Goal: Task Accomplishment & Management: Use online tool/utility

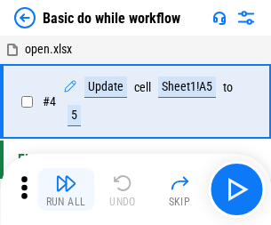
click at [66, 189] on img "button" at bounding box center [65, 182] width 21 height 21
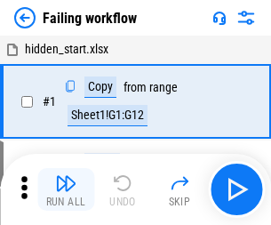
click at [66, 189] on img "button" at bounding box center [65, 182] width 21 height 21
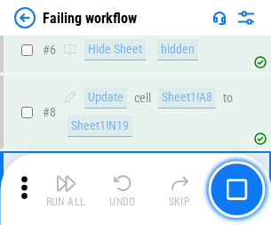
scroll to position [377, 0]
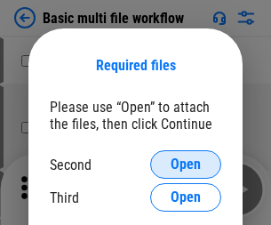
click at [186, 164] on span "Open" at bounding box center [186, 164] width 30 height 14
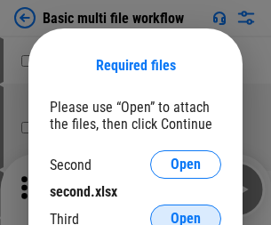
click at [186, 212] on span "Open" at bounding box center [186, 219] width 30 height 14
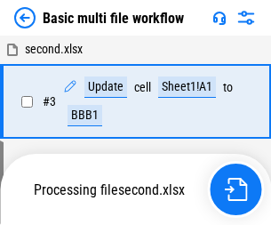
scroll to position [189, 0]
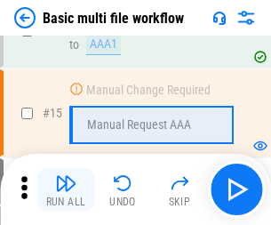
click at [66, 189] on img "button" at bounding box center [65, 182] width 21 height 21
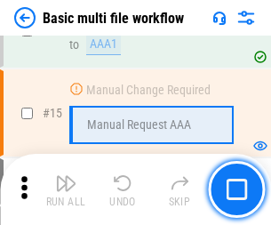
scroll to position [1183, 0]
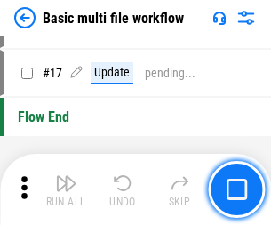
click at [66, 189] on img "button" at bounding box center [65, 182] width 21 height 21
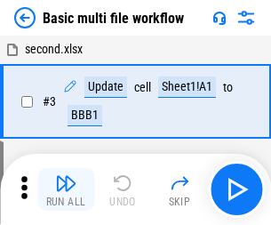
click at [66, 189] on img "button" at bounding box center [65, 182] width 21 height 21
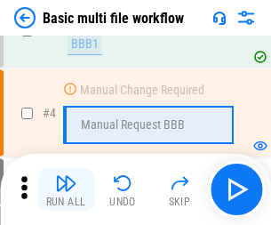
click at [66, 189] on img "button" at bounding box center [65, 182] width 21 height 21
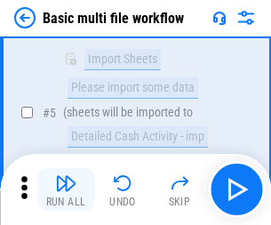
click at [66, 189] on img "button" at bounding box center [65, 182] width 21 height 21
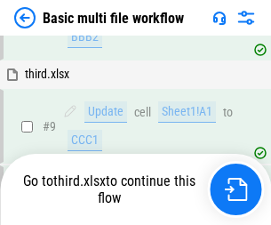
scroll to position [619, 0]
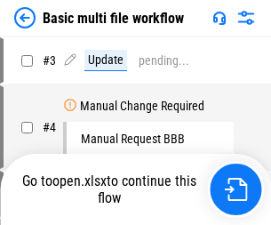
scroll to position [72, 0]
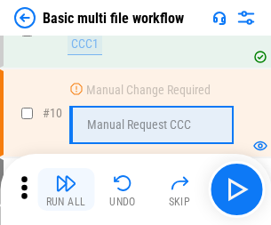
click at [66, 189] on img "button" at bounding box center [65, 182] width 21 height 21
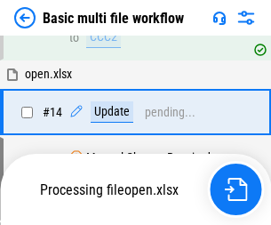
scroll to position [930, 0]
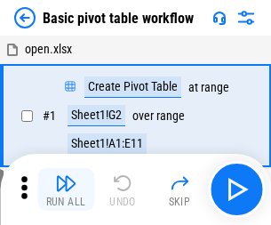
click at [66, 189] on img "button" at bounding box center [65, 182] width 21 height 21
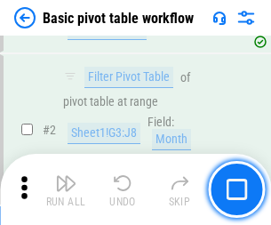
scroll to position [426, 0]
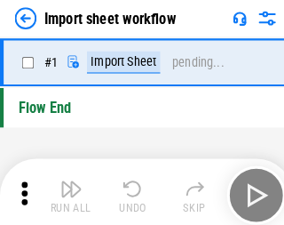
click at [66, 189] on img "button" at bounding box center [69, 182] width 21 height 21
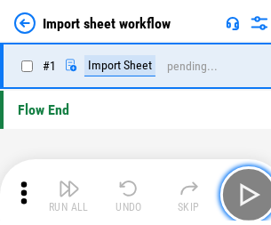
scroll to position [6, 0]
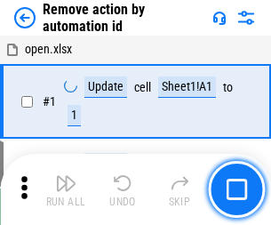
scroll to position [66, 0]
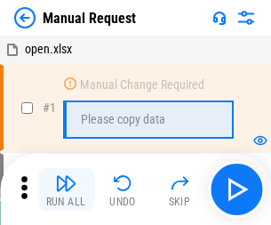
click at [66, 189] on img "button" at bounding box center [65, 182] width 21 height 21
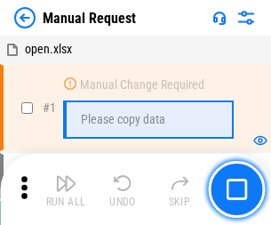
scroll to position [60, 0]
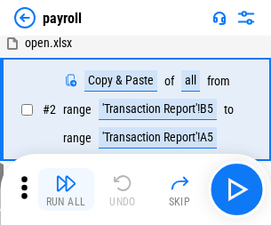
click at [66, 189] on img "button" at bounding box center [65, 182] width 21 height 21
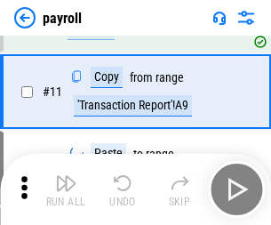
scroll to position [129, 0]
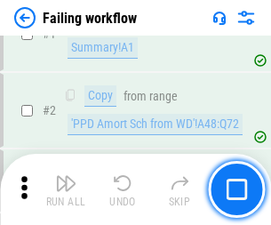
scroll to position [287, 0]
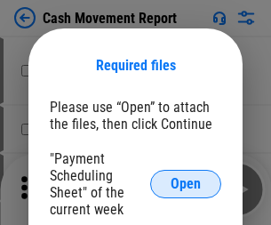
click at [186, 184] on span "Open" at bounding box center [186, 184] width 30 height 14
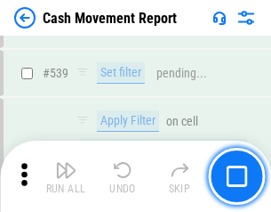
scroll to position [7888, 0]
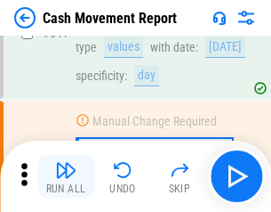
click at [66, 176] on img "button" at bounding box center [65, 169] width 21 height 21
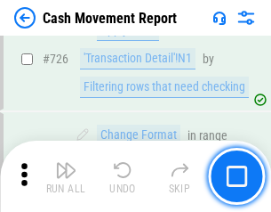
scroll to position [9273, 0]
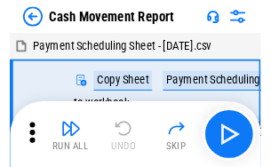
scroll to position [32, 0]
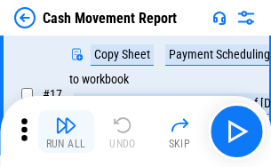
click at [66, 132] on img "button" at bounding box center [65, 125] width 21 height 21
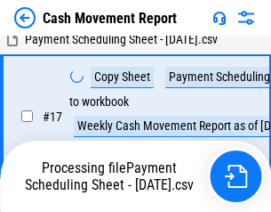
scroll to position [279, 0]
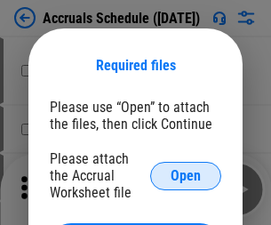
click at [186, 175] on span "Open" at bounding box center [186, 176] width 30 height 14
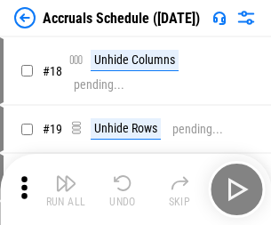
click at [66, 189] on img "button" at bounding box center [65, 182] width 21 height 21
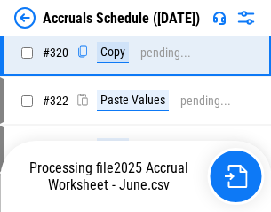
scroll to position [3306, 0]
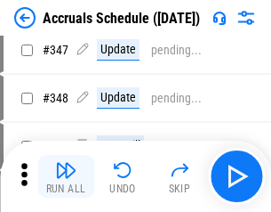
click at [66, 176] on img "button" at bounding box center [65, 169] width 21 height 21
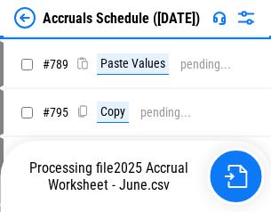
scroll to position [7466, 0]
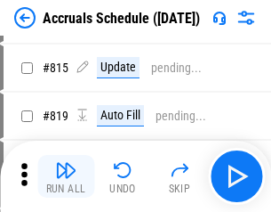
click at [66, 176] on img "button" at bounding box center [65, 169] width 21 height 21
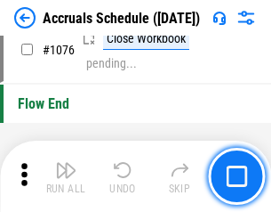
scroll to position [10645, 0]
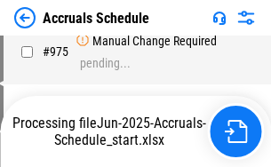
scroll to position [8866, 0]
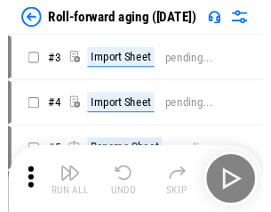
scroll to position [3, 0]
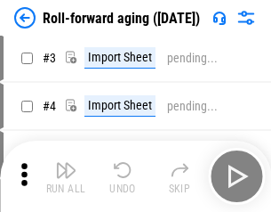
click at [66, 176] on img "button" at bounding box center [65, 169] width 21 height 21
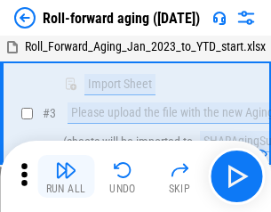
click at [66, 176] on img "button" at bounding box center [65, 169] width 21 height 21
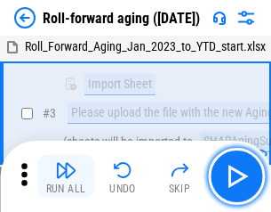
scroll to position [115, 0]
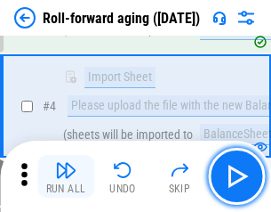
click at [66, 176] on img "button" at bounding box center [65, 169] width 21 height 21
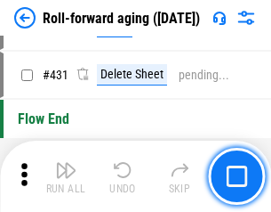
scroll to position [6163, 0]
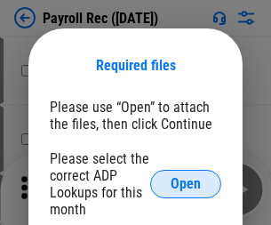
click at [186, 184] on span "Open" at bounding box center [186, 184] width 30 height 14
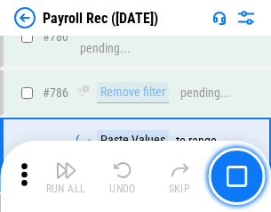
scroll to position [11111, 0]
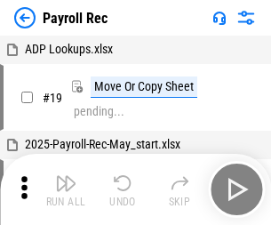
click at [66, 189] on img "button" at bounding box center [65, 182] width 21 height 21
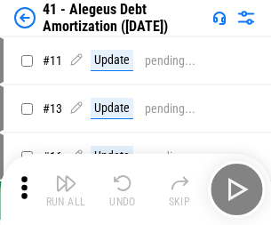
click at [66, 189] on img "button" at bounding box center [65, 182] width 21 height 21
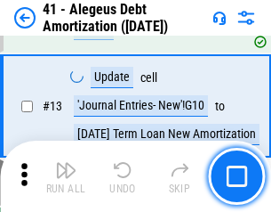
scroll to position [220, 0]
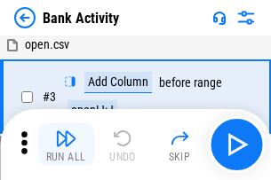
click at [66, 145] on img "button" at bounding box center [65, 138] width 21 height 21
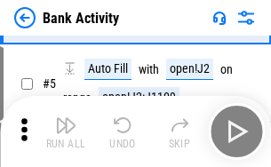
scroll to position [94, 0]
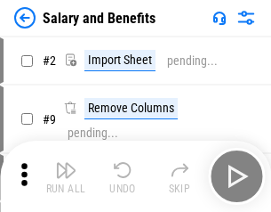
click at [66, 176] on img "button" at bounding box center [65, 169] width 21 height 21
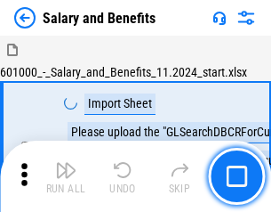
scroll to position [24, 0]
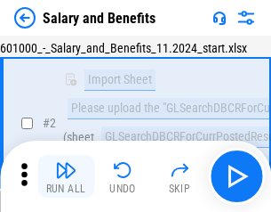
click at [66, 176] on img "button" at bounding box center [65, 169] width 21 height 21
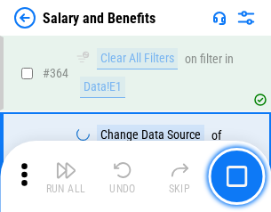
scroll to position [8370, 0]
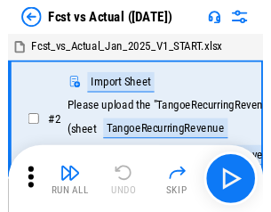
scroll to position [23, 0]
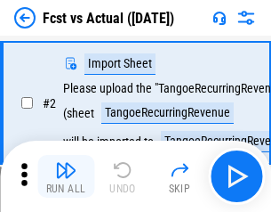
click at [66, 176] on img "button" at bounding box center [65, 169] width 21 height 21
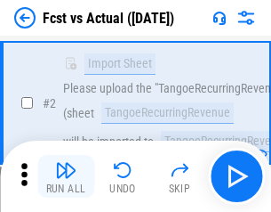
click at [66, 176] on img "button" at bounding box center [65, 169] width 21 height 21
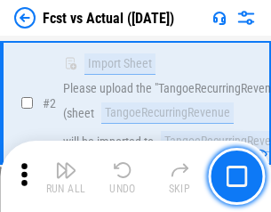
scroll to position [166, 0]
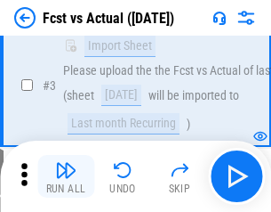
click at [66, 176] on img "button" at bounding box center [65, 169] width 21 height 21
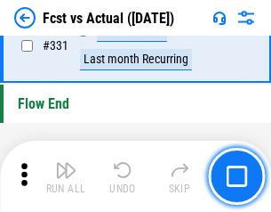
scroll to position [8508, 0]
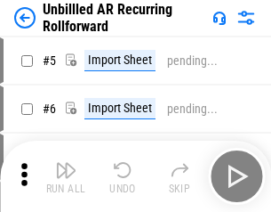
click at [66, 176] on img "button" at bounding box center [65, 169] width 21 height 21
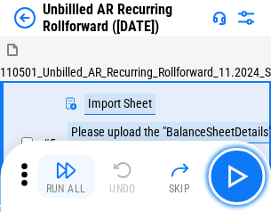
scroll to position [38, 0]
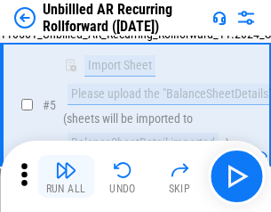
click at [66, 176] on img "button" at bounding box center [65, 169] width 21 height 21
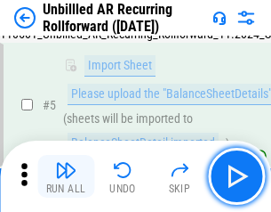
scroll to position [167, 0]
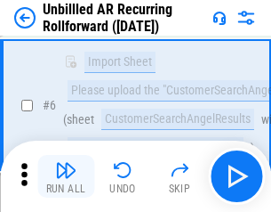
click at [66, 176] on img "button" at bounding box center [65, 169] width 21 height 21
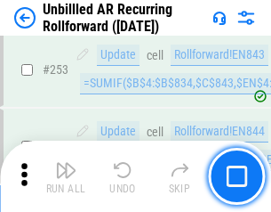
scroll to position [6037, 0]
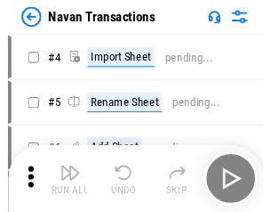
scroll to position [28, 0]
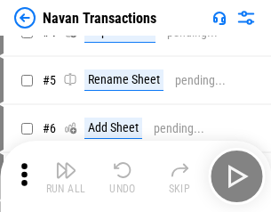
click at [66, 176] on img "button" at bounding box center [65, 169] width 21 height 21
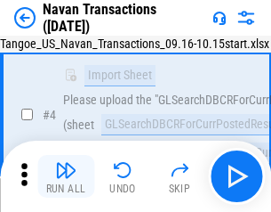
click at [66, 176] on img "button" at bounding box center [65, 169] width 21 height 21
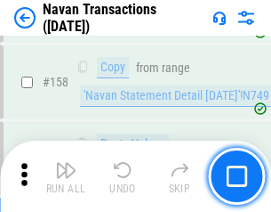
scroll to position [5763, 0]
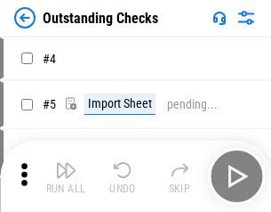
click at [66, 176] on img "button" at bounding box center [65, 169] width 21 height 21
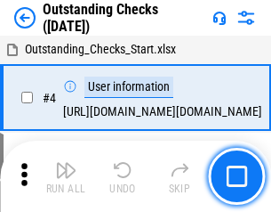
scroll to position [75, 0]
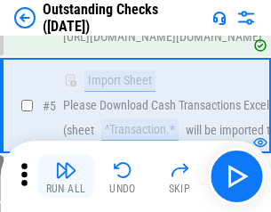
click at [66, 176] on img "button" at bounding box center [65, 169] width 21 height 21
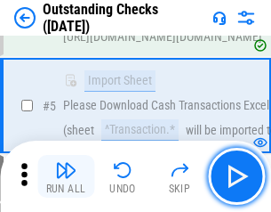
scroll to position [186, 0]
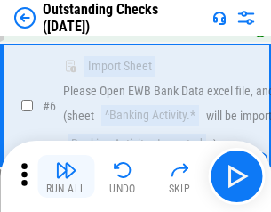
click at [66, 176] on img "button" at bounding box center [65, 169] width 21 height 21
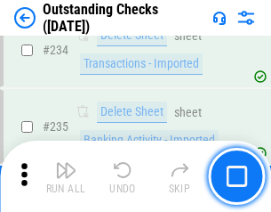
scroll to position [5397, 0]
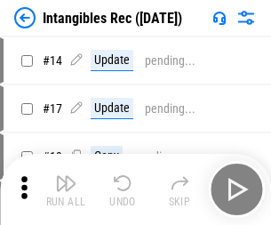
click at [66, 189] on img "button" at bounding box center [65, 182] width 21 height 21
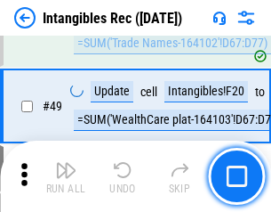
scroll to position [692, 0]
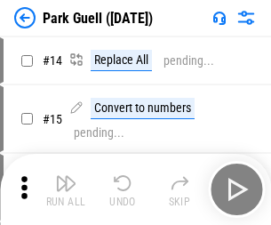
click at [66, 176] on img "button" at bounding box center [65, 182] width 21 height 21
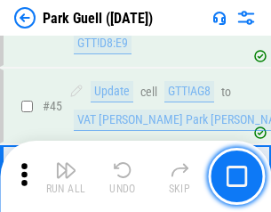
scroll to position [2223, 0]
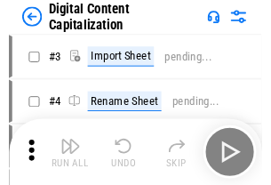
scroll to position [52, 0]
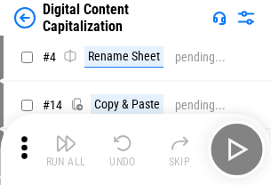
click at [66, 149] on img "button" at bounding box center [65, 142] width 21 height 21
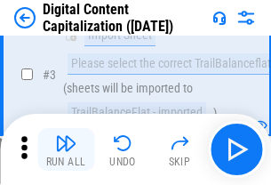
click at [66, 149] on img "button" at bounding box center [65, 142] width 21 height 21
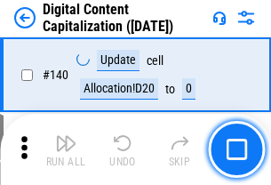
scroll to position [1885, 0]
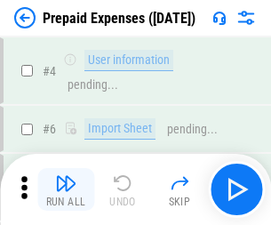
click at [66, 176] on img "button" at bounding box center [65, 182] width 21 height 21
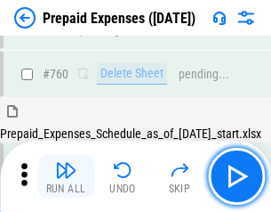
scroll to position [4926, 0]
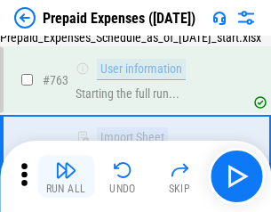
click at [66, 176] on img "button" at bounding box center [65, 169] width 21 height 21
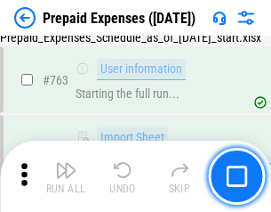
scroll to position [5031, 0]
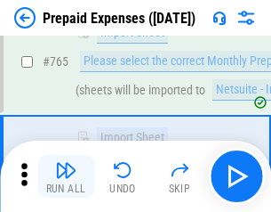
click at [66, 176] on img "button" at bounding box center [65, 169] width 21 height 21
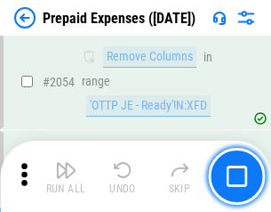
scroll to position [18579, 0]
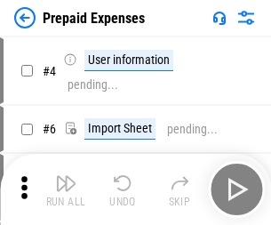
click at [66, 189] on img "button" at bounding box center [65, 182] width 21 height 21
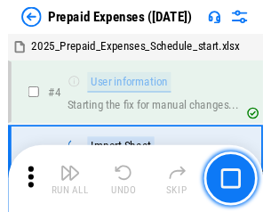
scroll to position [78, 0]
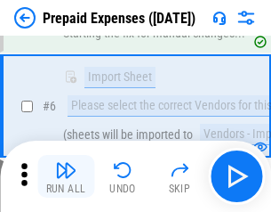
click at [66, 176] on img "button" at bounding box center [65, 169] width 21 height 21
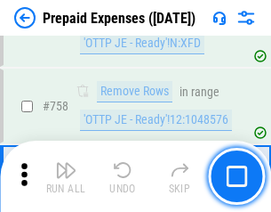
scroll to position [6333, 0]
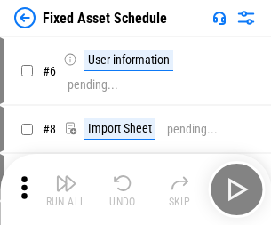
click at [66, 189] on img "button" at bounding box center [65, 182] width 21 height 21
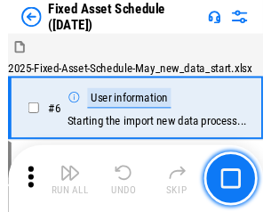
scroll to position [96, 0]
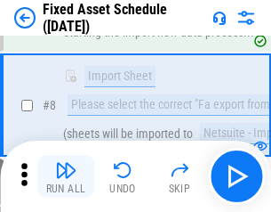
click at [66, 176] on img "button" at bounding box center [65, 169] width 21 height 21
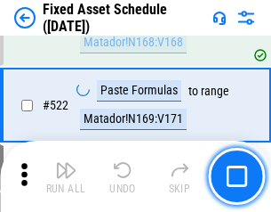
scroll to position [6178, 0]
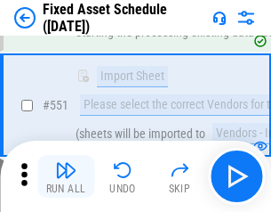
click at [66, 176] on img "button" at bounding box center [65, 169] width 21 height 21
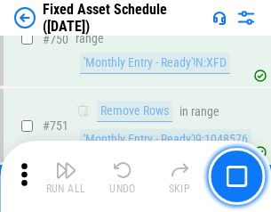
scroll to position [8665, 0]
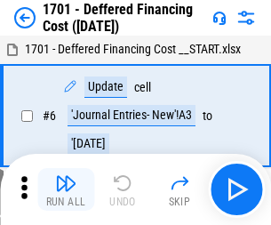
click at [66, 189] on img "button" at bounding box center [65, 182] width 21 height 21
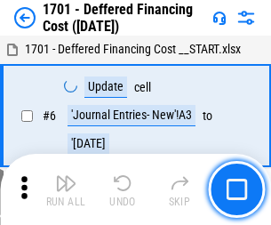
scroll to position [213, 0]
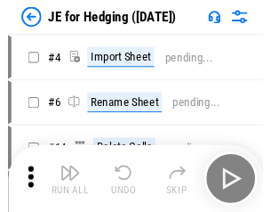
scroll to position [3, 0]
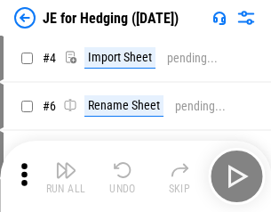
click at [66, 176] on img "button" at bounding box center [65, 169] width 21 height 21
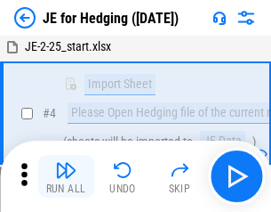
click at [66, 176] on img "button" at bounding box center [65, 169] width 21 height 21
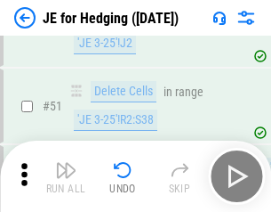
scroll to position [1151, 0]
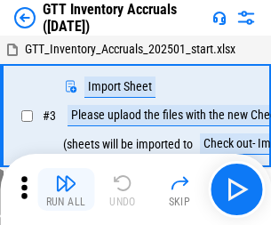
click at [66, 176] on img "button" at bounding box center [65, 182] width 21 height 21
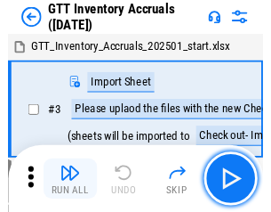
scroll to position [3, 0]
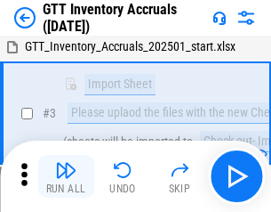
click at [66, 176] on img "button" at bounding box center [65, 169] width 21 height 21
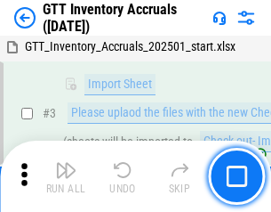
scroll to position [115, 0]
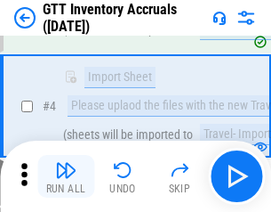
click at [66, 176] on img "button" at bounding box center [65, 169] width 21 height 21
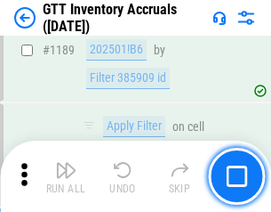
scroll to position [14514, 0]
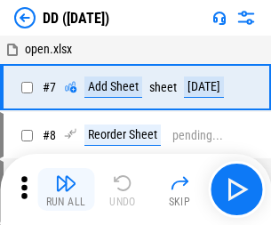
click at [66, 189] on img "button" at bounding box center [65, 182] width 21 height 21
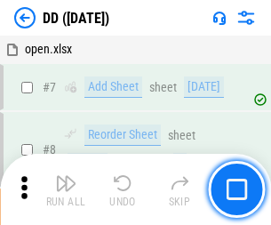
scroll to position [172, 0]
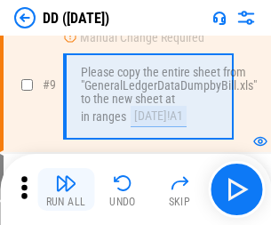
click at [66, 189] on img "button" at bounding box center [65, 182] width 21 height 21
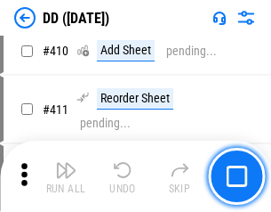
scroll to position [7952, 0]
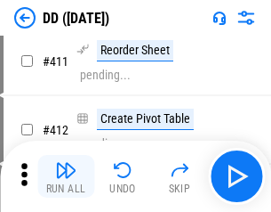
click at [66, 176] on img "button" at bounding box center [65, 169] width 21 height 21
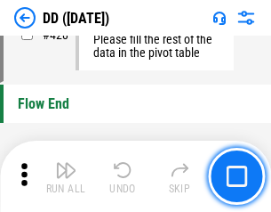
scroll to position [8507, 0]
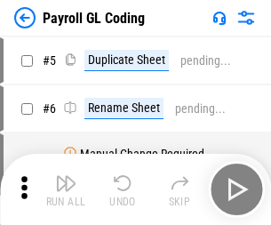
click at [66, 189] on img "button" at bounding box center [65, 182] width 21 height 21
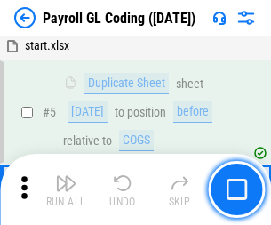
scroll to position [213, 0]
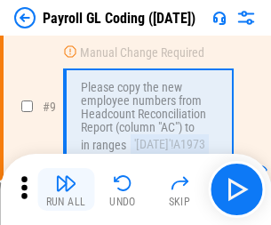
click at [66, 189] on img "button" at bounding box center [65, 182] width 21 height 21
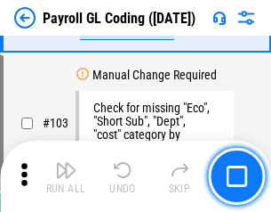
scroll to position [4170, 0]
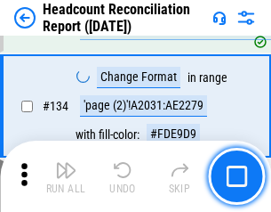
scroll to position [2137, 0]
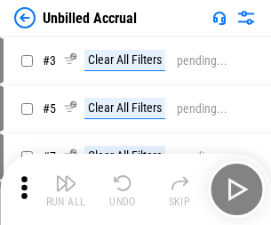
click at [66, 189] on img "button" at bounding box center [65, 182] width 21 height 21
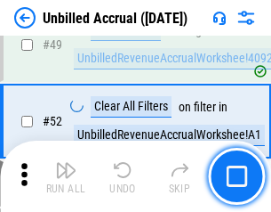
scroll to position [1612, 0]
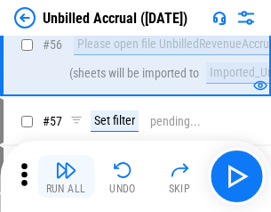
click at [66, 176] on img "button" at bounding box center [65, 169] width 21 height 21
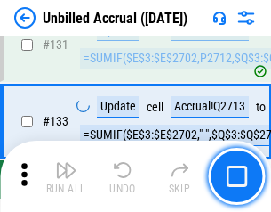
scroll to position [5294, 0]
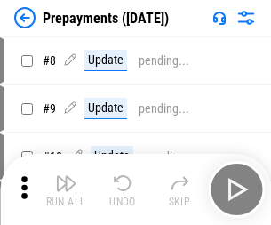
click at [66, 189] on img "button" at bounding box center [65, 182] width 21 height 21
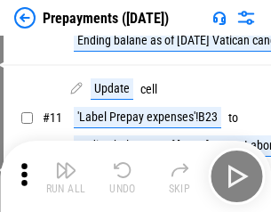
scroll to position [111, 0]
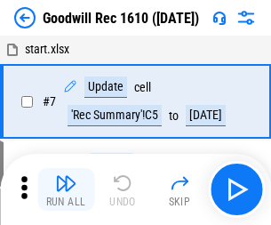
click at [66, 189] on img "button" at bounding box center [65, 182] width 21 height 21
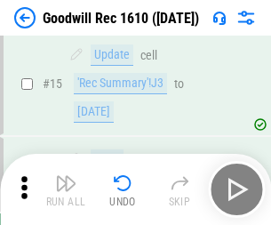
scroll to position [304, 0]
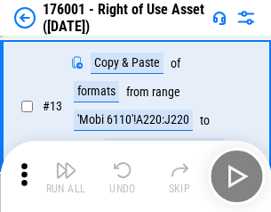
scroll to position [115, 0]
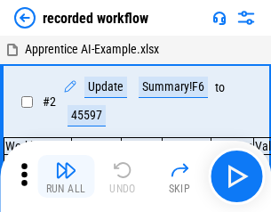
click at [66, 176] on img "button" at bounding box center [65, 169] width 21 height 21
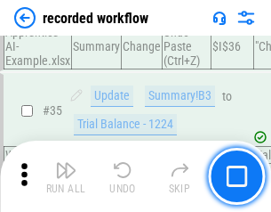
scroll to position [5555, 0]
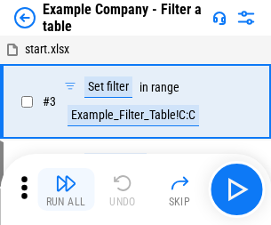
click at [66, 189] on img "button" at bounding box center [65, 182] width 21 height 21
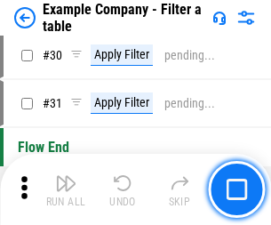
scroll to position [1626, 0]
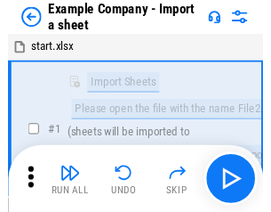
scroll to position [28, 0]
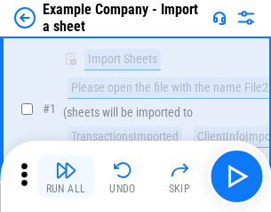
click at [66, 176] on img "button" at bounding box center [65, 169] width 21 height 21
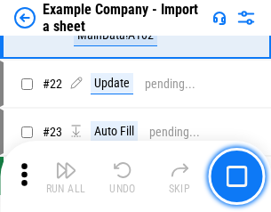
scroll to position [393, 0]
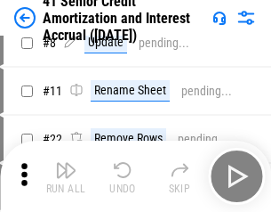
click at [66, 176] on img "button" at bounding box center [65, 169] width 21 height 21
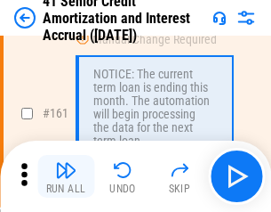
click at [66, 176] on img "button" at bounding box center [65, 169] width 21 height 21
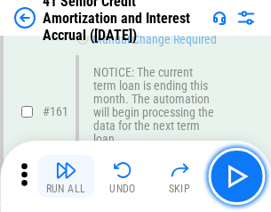
scroll to position [1901, 0]
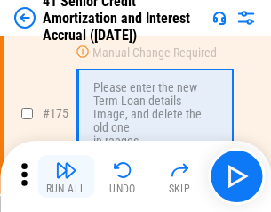
click at [66, 176] on img "button" at bounding box center [65, 169] width 21 height 21
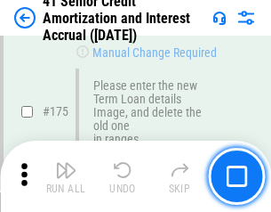
scroll to position [2081, 0]
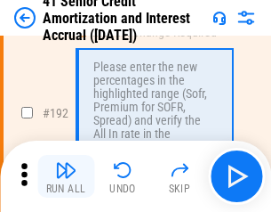
click at [66, 176] on img "button" at bounding box center [65, 169] width 21 height 21
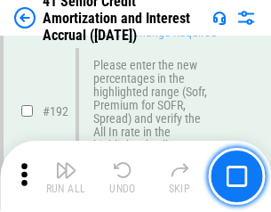
scroll to position [2268, 0]
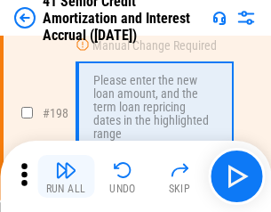
click at [66, 176] on img "button" at bounding box center [65, 169] width 21 height 21
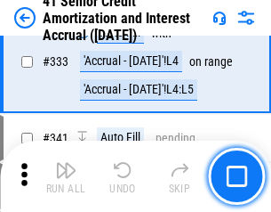
scroll to position [4541, 0]
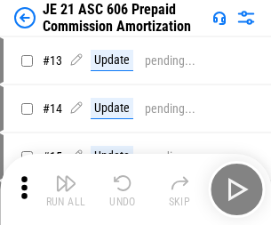
click at [66, 176] on img "button" at bounding box center [65, 182] width 21 height 21
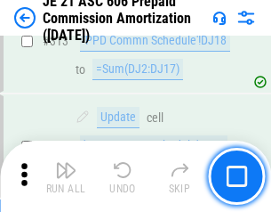
scroll to position [3319, 0]
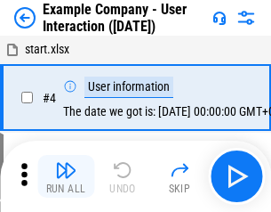
click at [66, 176] on img "button" at bounding box center [65, 169] width 21 height 21
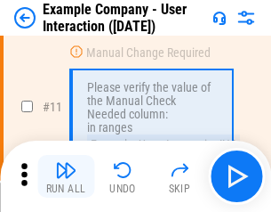
click at [66, 176] on img "button" at bounding box center [65, 169] width 21 height 21
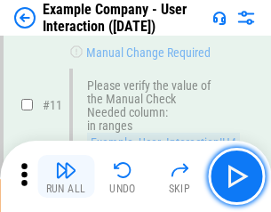
scroll to position [385, 0]
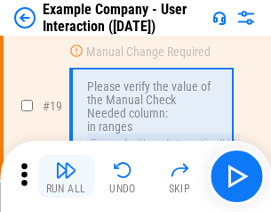
click at [66, 176] on img "button" at bounding box center [65, 169] width 21 height 21
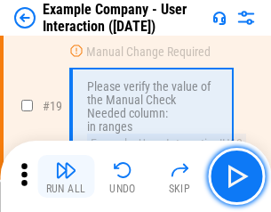
click at [66, 176] on img "button" at bounding box center [65, 169] width 21 height 21
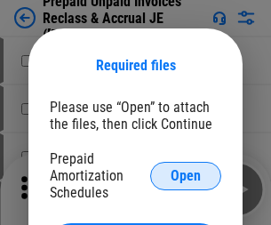
click at [186, 175] on span "Open" at bounding box center [186, 176] width 30 height 14
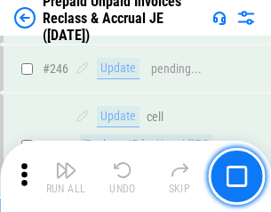
scroll to position [2400, 0]
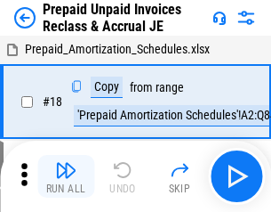
click at [66, 176] on img "button" at bounding box center [65, 169] width 21 height 21
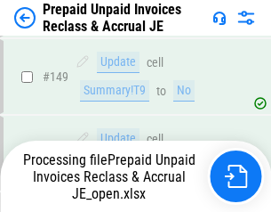
scroll to position [1546, 0]
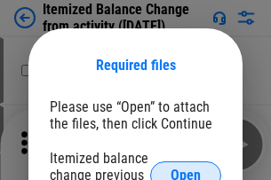
click at [186, 169] on span "Open" at bounding box center [186, 176] width 30 height 14
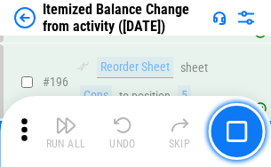
scroll to position [3421, 0]
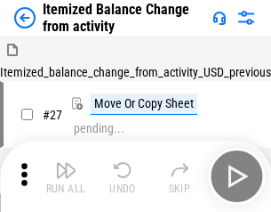
scroll to position [28, 0]
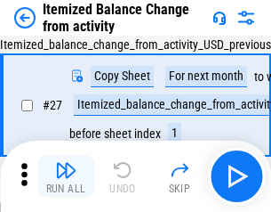
click at [66, 176] on img "button" at bounding box center [65, 169] width 21 height 21
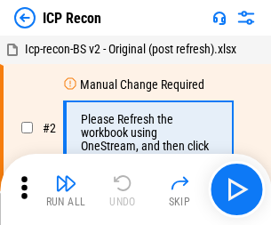
scroll to position [8, 0]
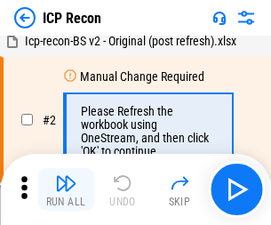
click at [66, 189] on img "button" at bounding box center [65, 182] width 21 height 21
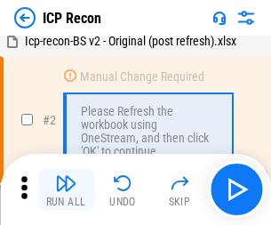
click at [66, 189] on img "button" at bounding box center [65, 182] width 21 height 21
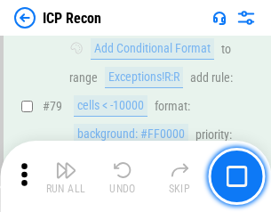
scroll to position [1742, 0]
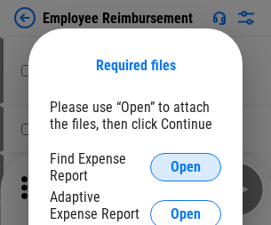
click at [186, 167] on span "Open" at bounding box center [186, 167] width 30 height 14
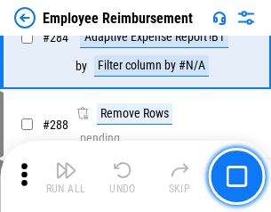
scroll to position [4831, 0]
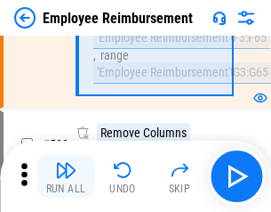
click at [66, 176] on img "button" at bounding box center [65, 169] width 21 height 21
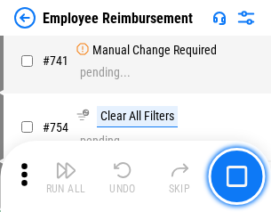
scroll to position [12470, 0]
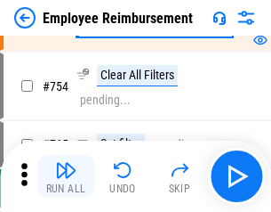
click at [66, 176] on img "button" at bounding box center [65, 169] width 21 height 21
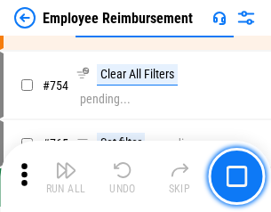
click at [66, 176] on img "button" at bounding box center [65, 169] width 21 height 21
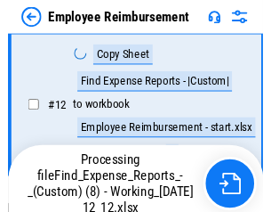
scroll to position [362, 0]
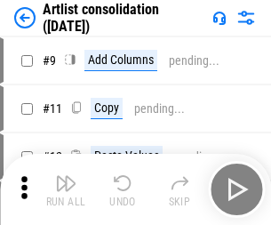
click at [66, 189] on img "button" at bounding box center [65, 182] width 21 height 21
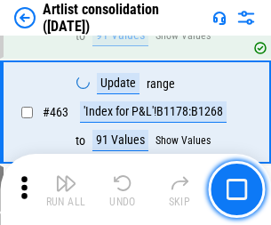
scroll to position [7783, 0]
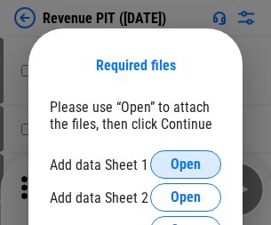
click at [186, 164] on span "Open" at bounding box center [186, 164] width 30 height 14
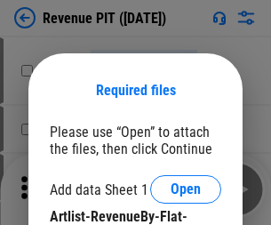
scroll to position [25, 0]
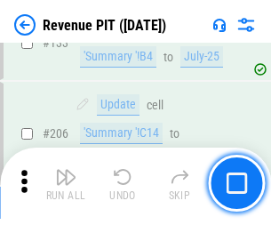
scroll to position [1806, 0]
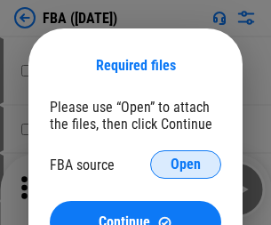
click at [186, 164] on span "Open" at bounding box center [186, 164] width 30 height 14
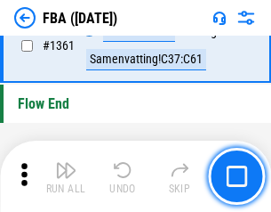
scroll to position [19088, 0]
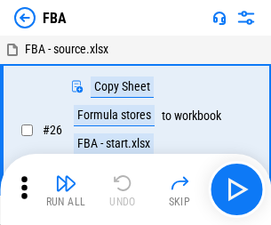
scroll to position [18, 0]
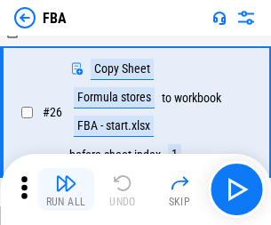
click at [66, 189] on img "button" at bounding box center [65, 182] width 21 height 21
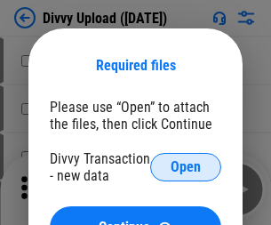
click at [186, 167] on span "Open" at bounding box center [186, 167] width 30 height 14
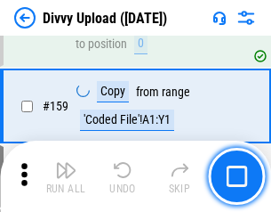
scroll to position [1841, 0]
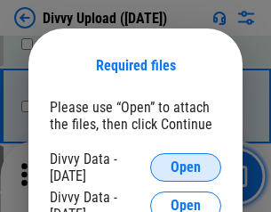
click at [186, 167] on span "Open" at bounding box center [186, 167] width 30 height 14
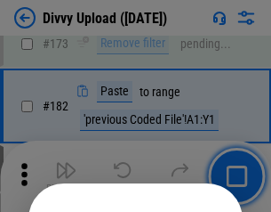
scroll to position [1995, 0]
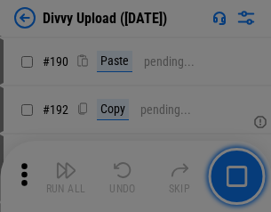
scroll to position [2243, 0]
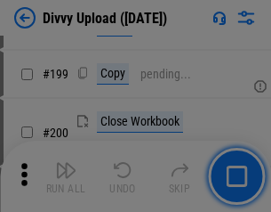
scroll to position [2584, 0]
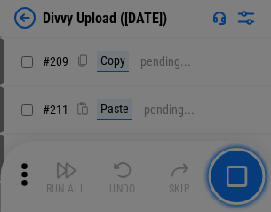
scroll to position [3019, 0]
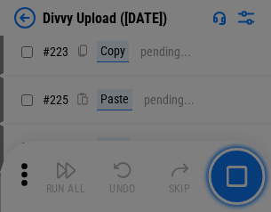
scroll to position [3547, 0]
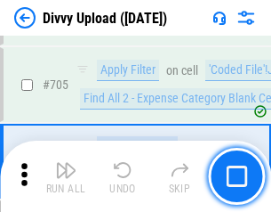
scroll to position [12159, 0]
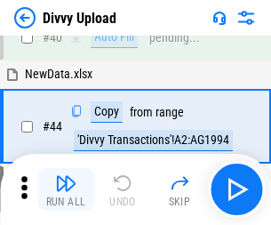
click at [66, 189] on img "button" at bounding box center [65, 182] width 21 height 21
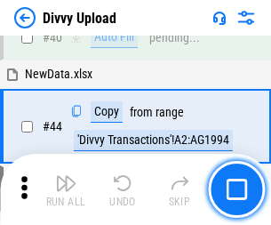
scroll to position [196, 0]
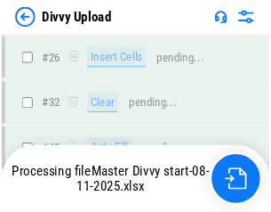
scroll to position [1841, 0]
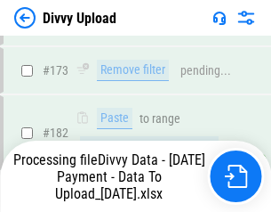
scroll to position [2003, 0]
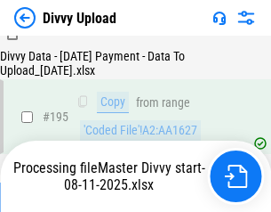
scroll to position [2484, 0]
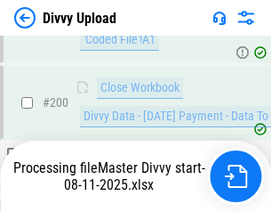
scroll to position [2876, 0]
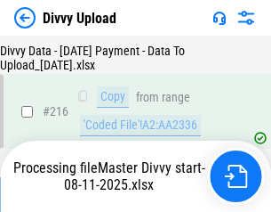
scroll to position [3660, 0]
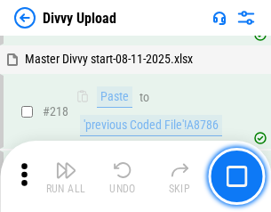
scroll to position [3949, 0]
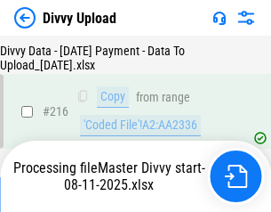
scroll to position [3660, 0]
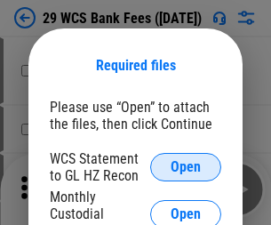
click at [186, 167] on span "Open" at bounding box center [186, 167] width 30 height 14
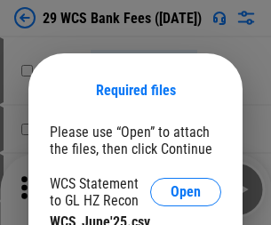
scroll to position [25, 0]
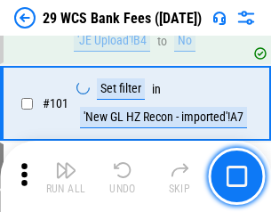
scroll to position [1732, 0]
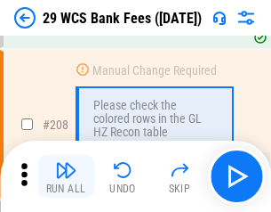
click at [66, 176] on img "button" at bounding box center [65, 169] width 21 height 21
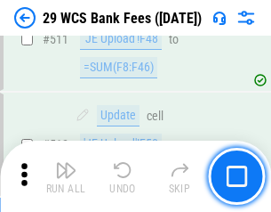
scroll to position [8942, 0]
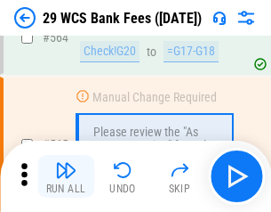
click at [66, 176] on img "button" at bounding box center [65, 169] width 21 height 21
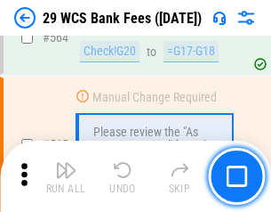
scroll to position [9613, 0]
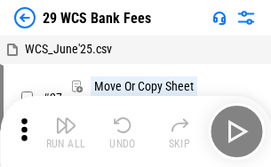
scroll to position [32, 0]
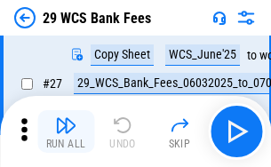
click at [66, 132] on img "button" at bounding box center [65, 125] width 21 height 21
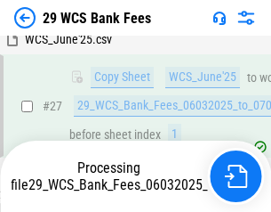
scroll to position [355, 0]
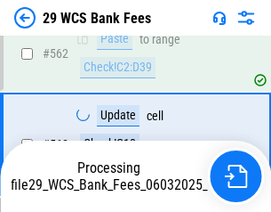
scroll to position [9592, 0]
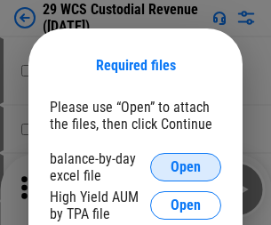
click at [186, 167] on span "Open" at bounding box center [186, 167] width 30 height 14
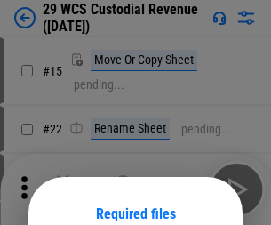
scroll to position [148, 0]
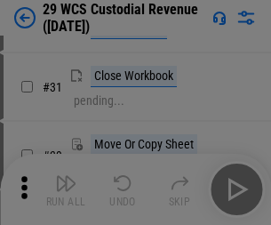
scroll to position [381, 0]
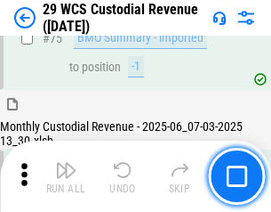
scroll to position [1857, 0]
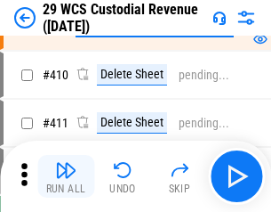
click at [66, 176] on img "button" at bounding box center [65, 169] width 21 height 21
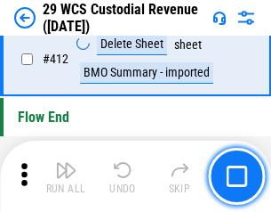
scroll to position [8488, 0]
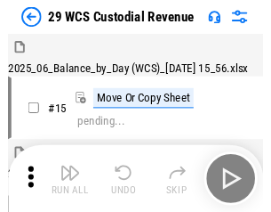
scroll to position [43, 0]
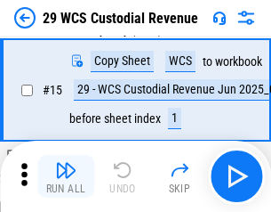
click at [66, 176] on img "button" at bounding box center [65, 169] width 21 height 21
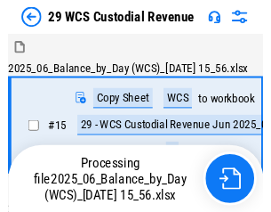
scroll to position [43, 0]
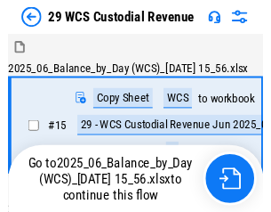
scroll to position [33, 0]
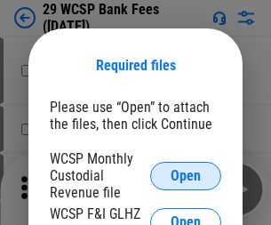
click at [186, 175] on span "Open" at bounding box center [186, 176] width 30 height 14
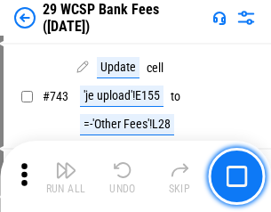
scroll to position [8957, 0]
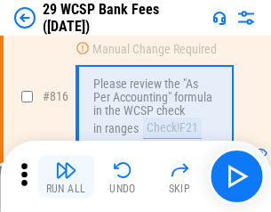
click at [66, 176] on img "button" at bounding box center [65, 169] width 21 height 21
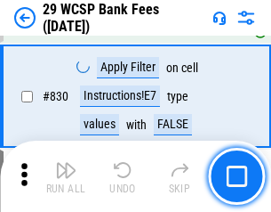
scroll to position [11277, 0]
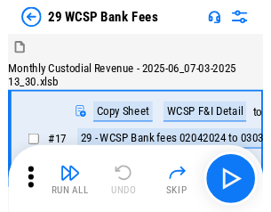
scroll to position [43, 0]
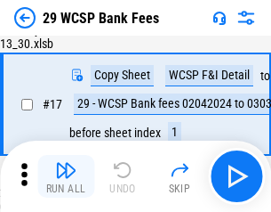
click at [66, 176] on img "button" at bounding box center [65, 169] width 21 height 21
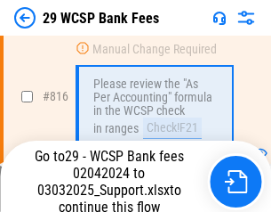
scroll to position [10929, 0]
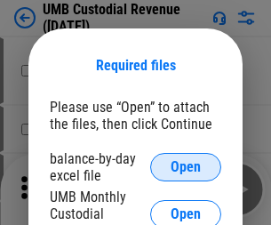
click at [186, 167] on span "Open" at bounding box center [186, 167] width 30 height 14
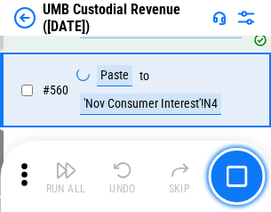
scroll to position [8144, 0]
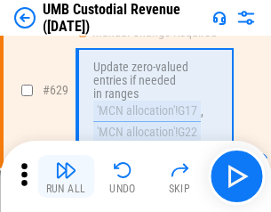
click at [66, 176] on img "button" at bounding box center [65, 169] width 21 height 21
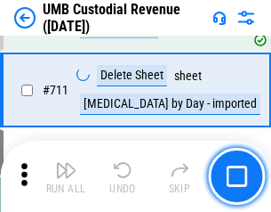
scroll to position [10819, 0]
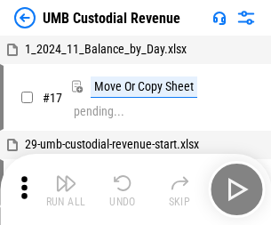
scroll to position [13, 0]
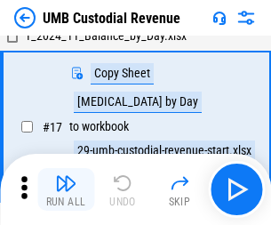
click at [66, 189] on img "button" at bounding box center [65, 182] width 21 height 21
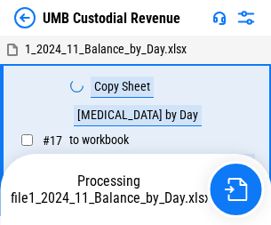
scroll to position [13, 0]
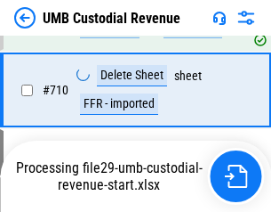
scroll to position [10779, 0]
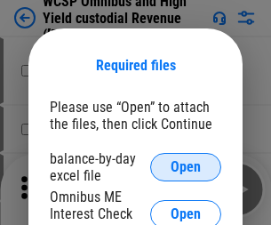
click at [186, 167] on span "Open" at bounding box center [186, 167] width 30 height 14
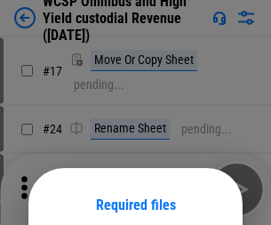
scroll to position [140, 0]
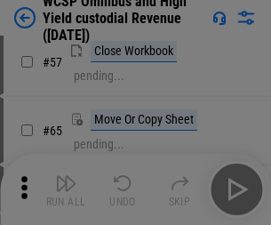
scroll to position [775, 0]
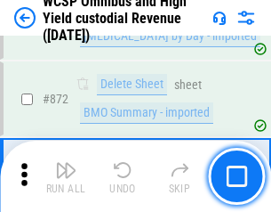
scroll to position [15043, 0]
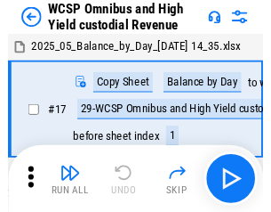
scroll to position [10, 0]
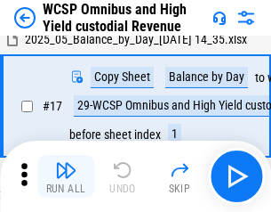
click at [66, 176] on img "button" at bounding box center [65, 169] width 21 height 21
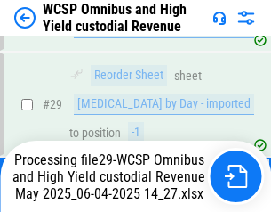
scroll to position [370, 0]
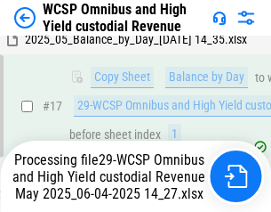
scroll to position [370, 0]
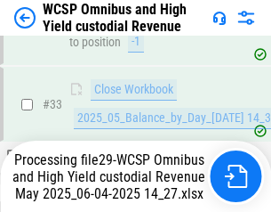
scroll to position [880, 0]
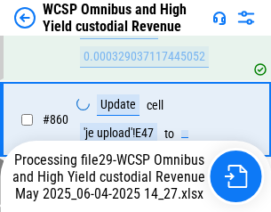
scroll to position [15002, 0]
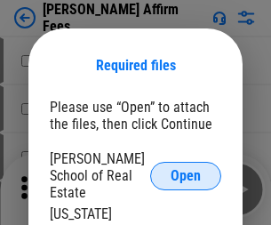
click at [186, 169] on span "Open" at bounding box center [186, 176] width 30 height 14
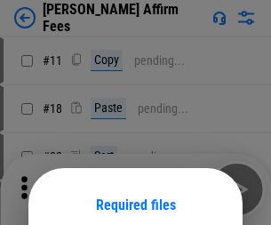
scroll to position [140, 0]
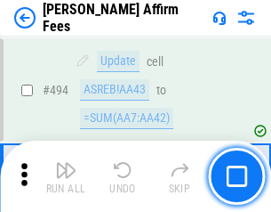
scroll to position [4833, 0]
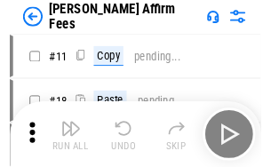
scroll to position [18, 0]
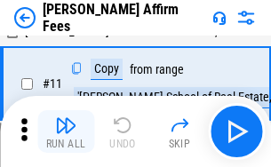
click at [66, 132] on img "button" at bounding box center [65, 125] width 21 height 21
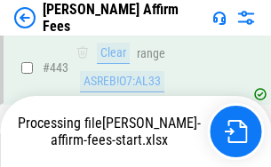
scroll to position [4661, 0]
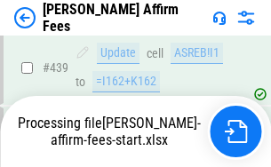
scroll to position [4661, 0]
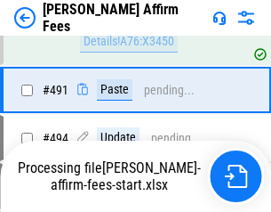
scroll to position [4833, 0]
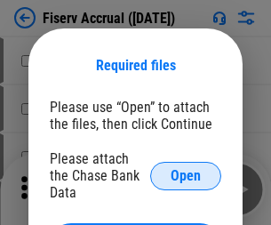
click at [186, 169] on span "Open" at bounding box center [186, 176] width 30 height 14
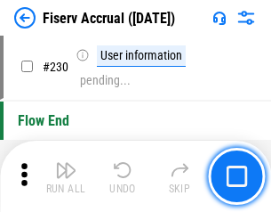
scroll to position [5632, 0]
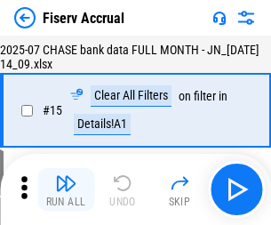
click at [66, 189] on img "button" at bounding box center [65, 182] width 21 height 21
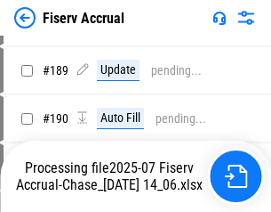
scroll to position [4673, 0]
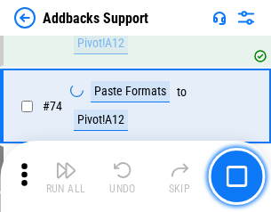
scroll to position [1294, 0]
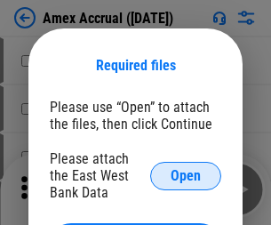
click at [186, 175] on span "Open" at bounding box center [186, 176] width 30 height 14
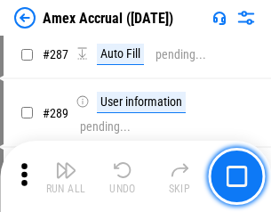
scroll to position [5097, 0]
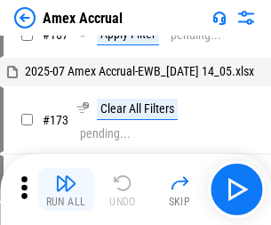
click at [66, 189] on img "button" at bounding box center [65, 182] width 21 height 21
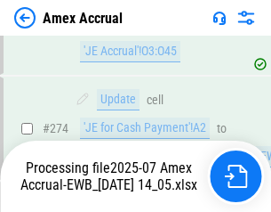
scroll to position [5297, 0]
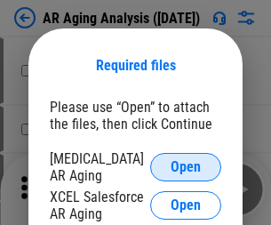
click at [186, 164] on span "Open" at bounding box center [186, 167] width 30 height 14
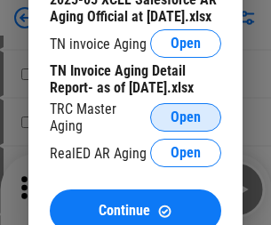
click at [186, 112] on span "Open" at bounding box center [186, 117] width 30 height 14
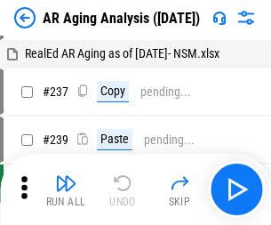
scroll to position [18, 0]
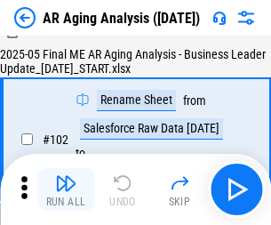
click at [66, 189] on img "button" at bounding box center [65, 182] width 21 height 21
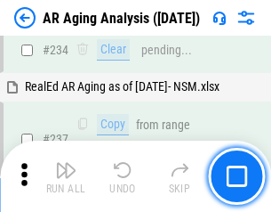
scroll to position [2755, 0]
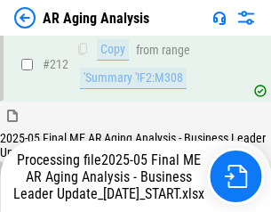
scroll to position [2735, 0]
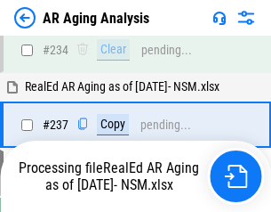
scroll to position [2735, 0]
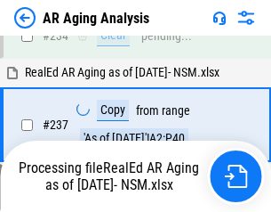
scroll to position [2735, 0]
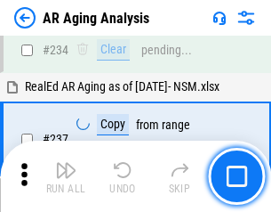
scroll to position [2735, 0]
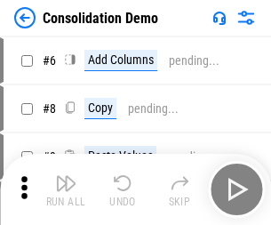
click at [66, 189] on img "button" at bounding box center [65, 182] width 21 height 21
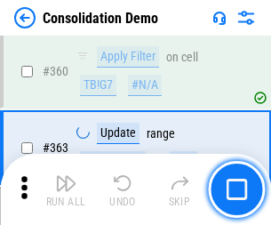
scroll to position [5957, 0]
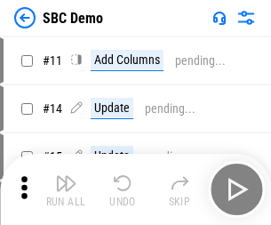
click at [66, 189] on img "button" at bounding box center [65, 182] width 21 height 21
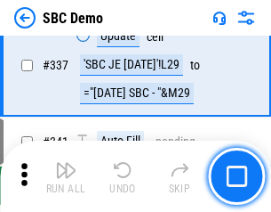
scroll to position [4676, 0]
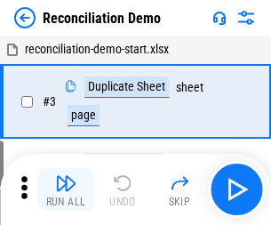
click at [66, 189] on img "button" at bounding box center [65, 182] width 21 height 21
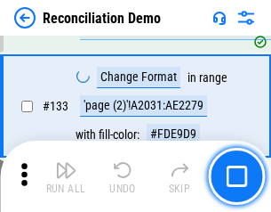
scroll to position [2111, 0]
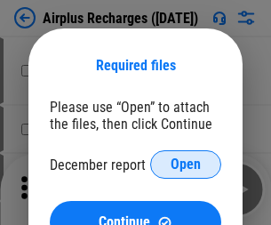
click at [186, 164] on span "Open" at bounding box center [186, 164] width 30 height 14
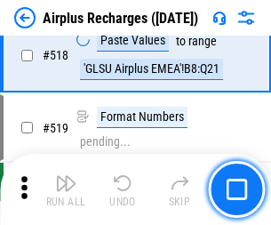
scroll to position [7648, 0]
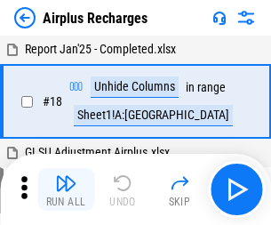
click at [66, 189] on img "button" at bounding box center [65, 182] width 21 height 21
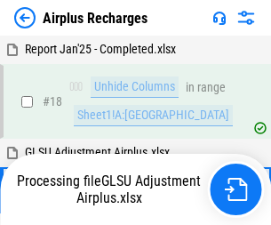
scroll to position [78, 0]
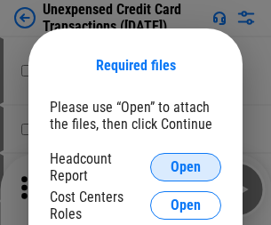
click at [186, 167] on span "Open" at bounding box center [186, 167] width 30 height 14
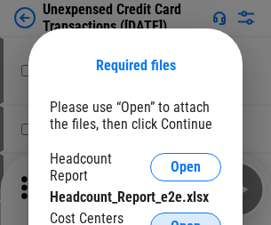
click at [186, 220] on span "Open" at bounding box center [186, 227] width 30 height 14
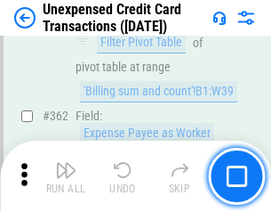
scroll to position [4571, 0]
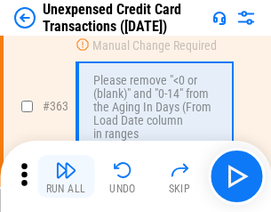
click at [66, 176] on img "button" at bounding box center [65, 169] width 21 height 21
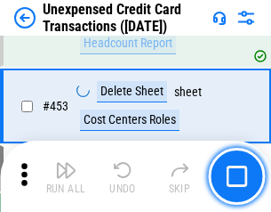
scroll to position [6062, 0]
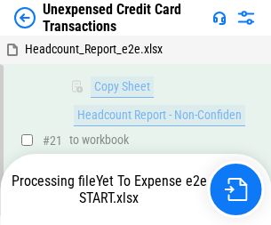
scroll to position [289, 0]
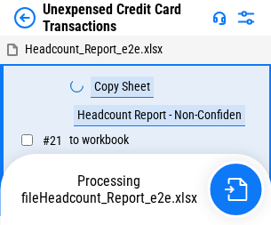
scroll to position [20, 0]
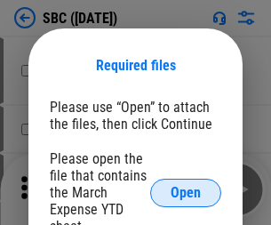
click at [186, 192] on span "Open" at bounding box center [186, 193] width 30 height 14
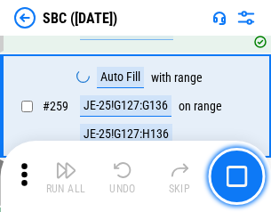
scroll to position [3473, 0]
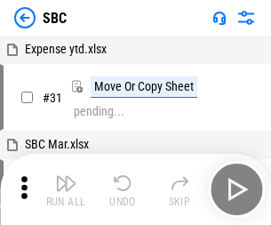
scroll to position [18, 0]
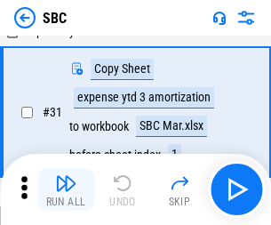
click at [66, 189] on img "button" at bounding box center [65, 182] width 21 height 21
